Goal: Download file/media

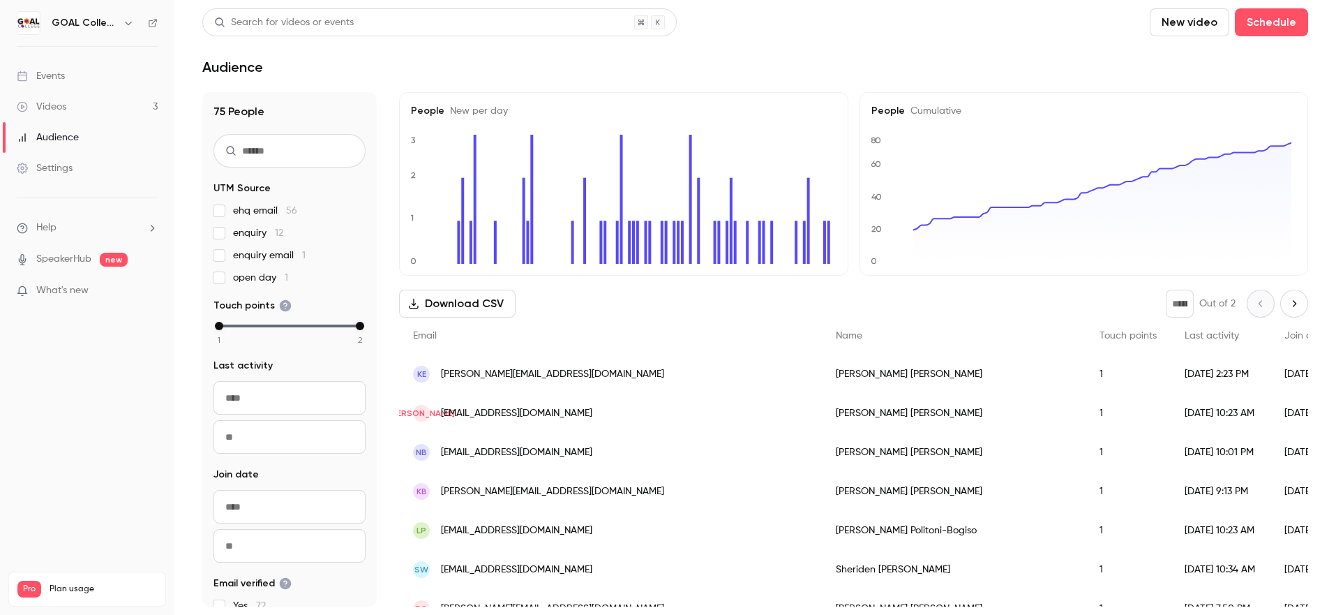
click at [451, 308] on button "Download CSV" at bounding box center [457, 303] width 116 height 28
click at [78, 104] on link "Videos 3" at bounding box center [87, 106] width 174 height 31
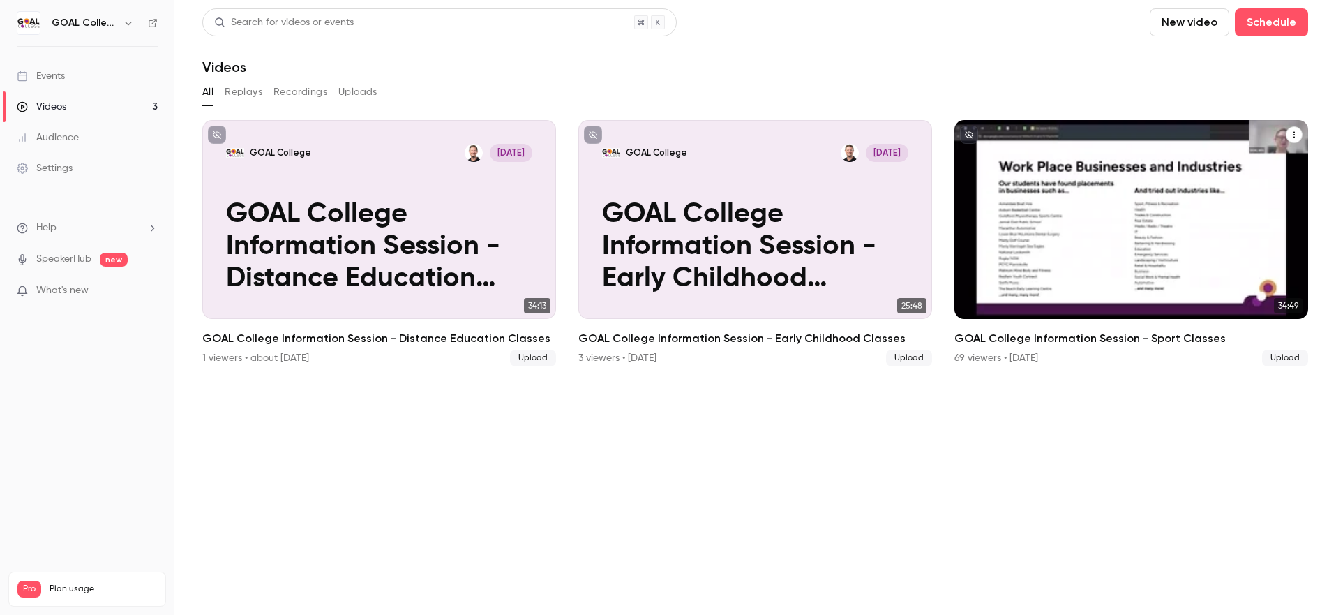
click at [1189, 180] on div "GOAL College [DATE] GOAL College Information Session - Sport Classes" at bounding box center [1131, 219] width 354 height 199
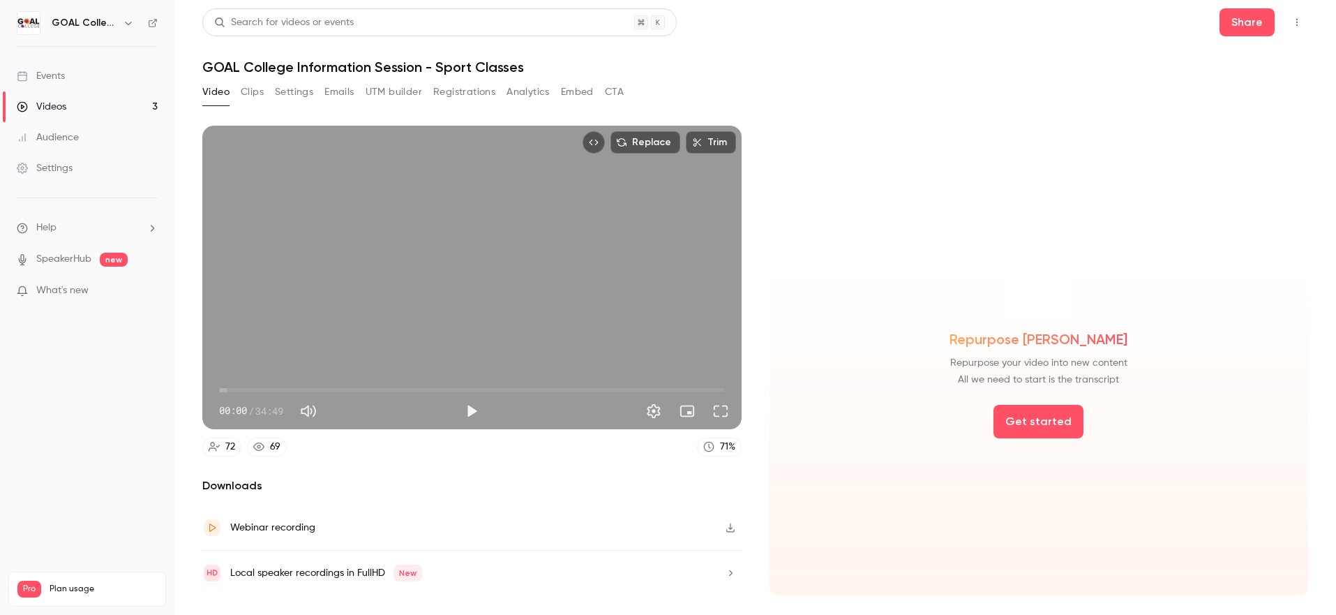
click at [518, 87] on button "Analytics" at bounding box center [527, 92] width 43 height 22
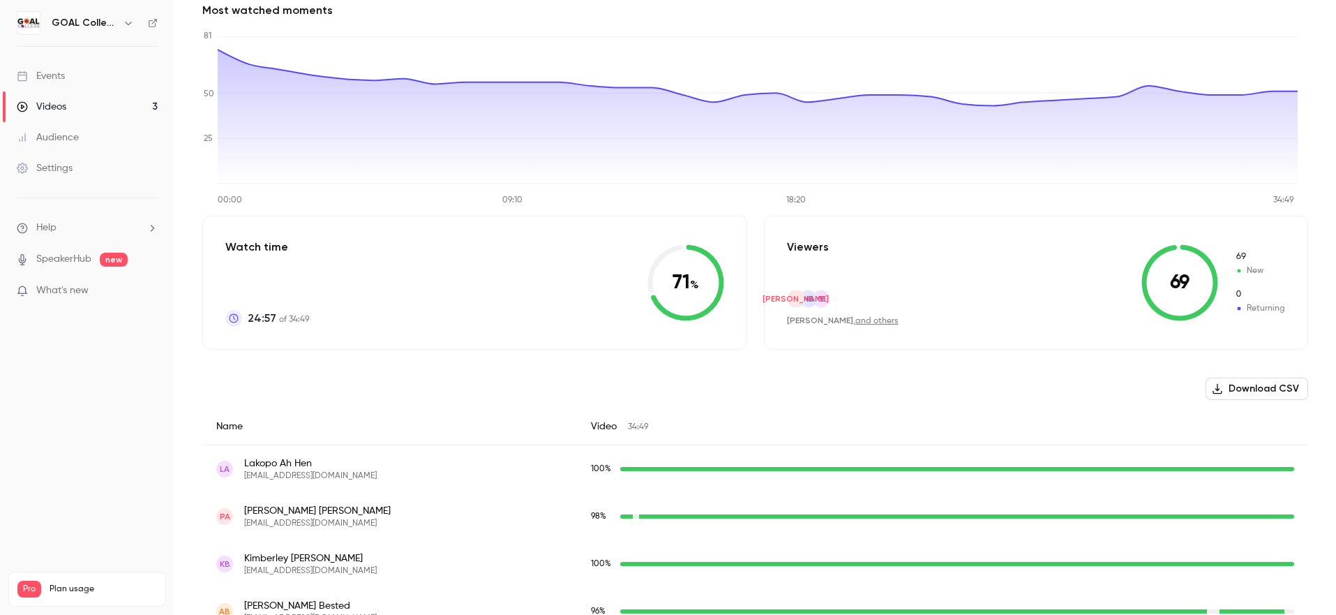
scroll to position [279, 0]
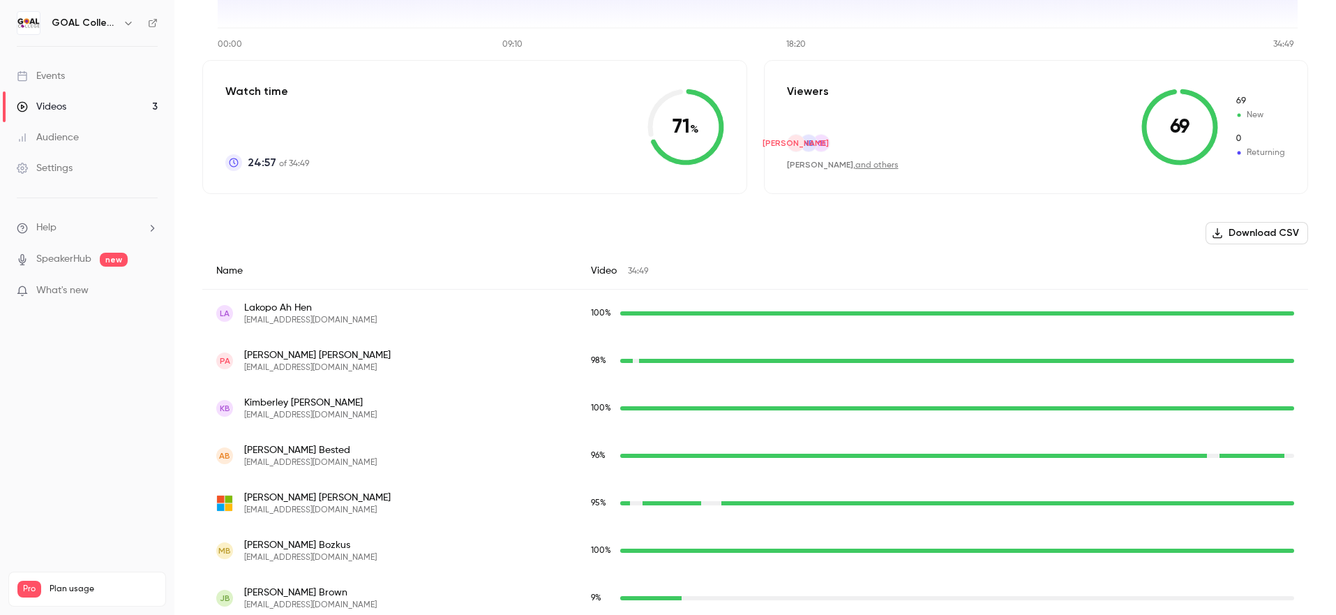
click at [1240, 233] on button "Download CSV" at bounding box center [1256, 233] width 103 height 22
click at [1260, 233] on button "Download CSV" at bounding box center [1256, 233] width 103 height 22
